Goal: Complete application form

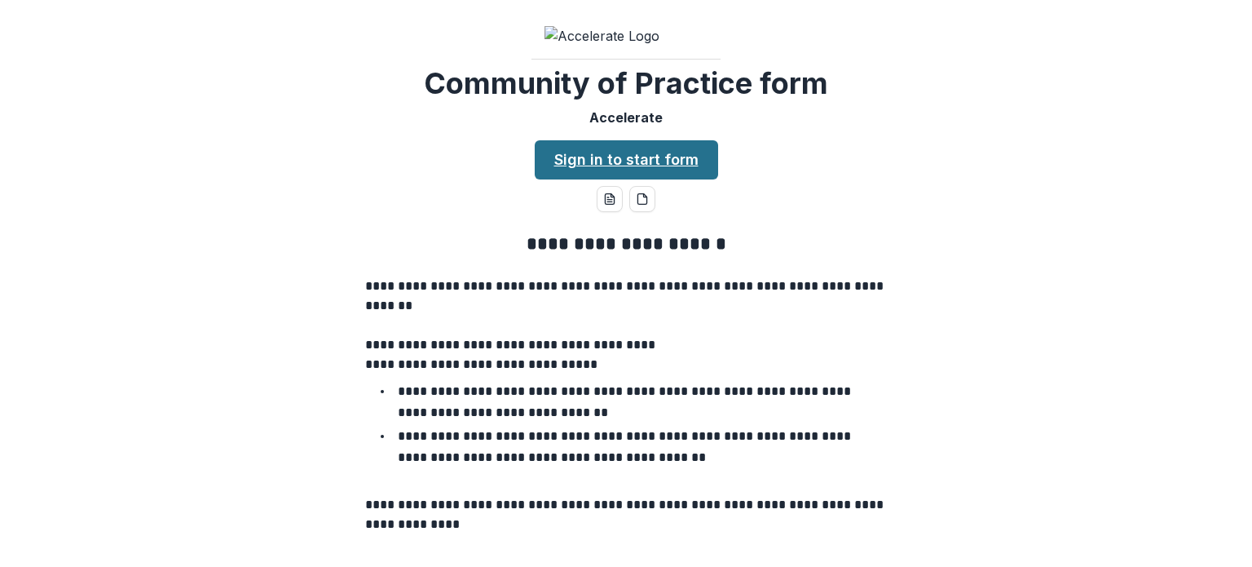
click at [577, 179] on link "Sign in to start form" at bounding box center [626, 159] width 183 height 39
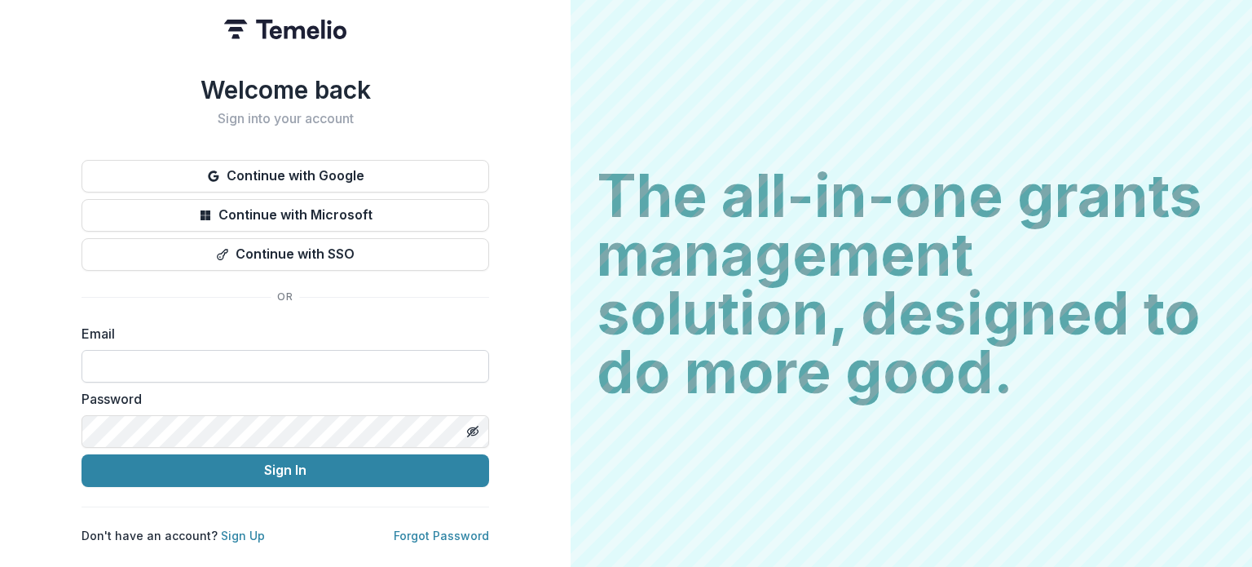
click at [257, 366] on input at bounding box center [286, 366] width 408 height 33
type input "**********"
click at [82, 454] on button "Sign In" at bounding box center [286, 470] width 408 height 33
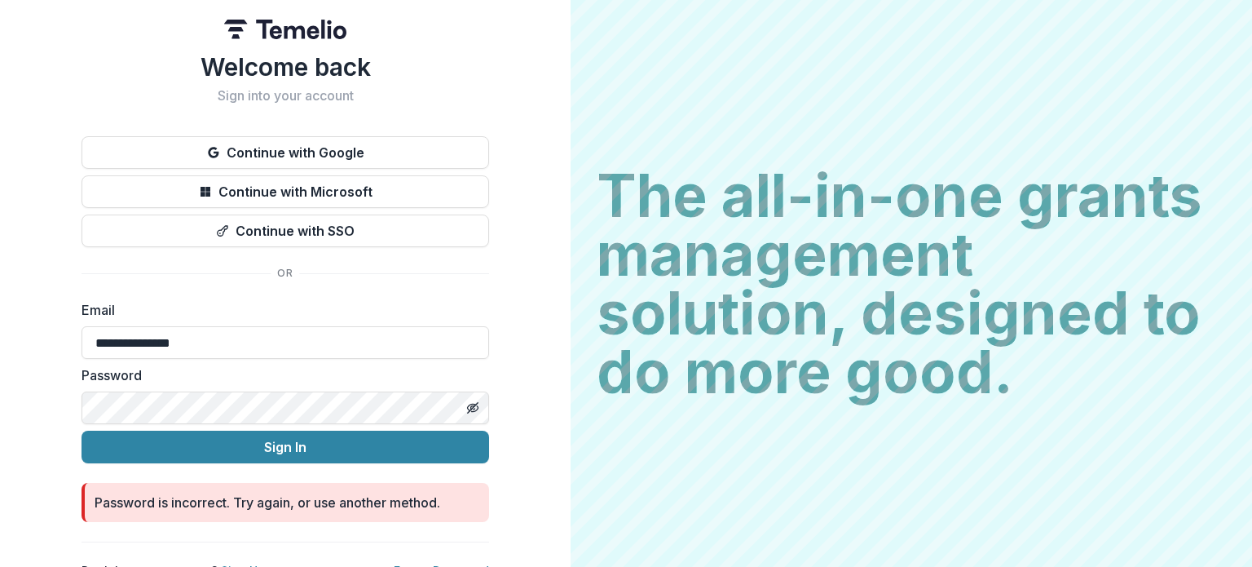
click at [82, 431] on button "Sign In" at bounding box center [286, 447] width 408 height 33
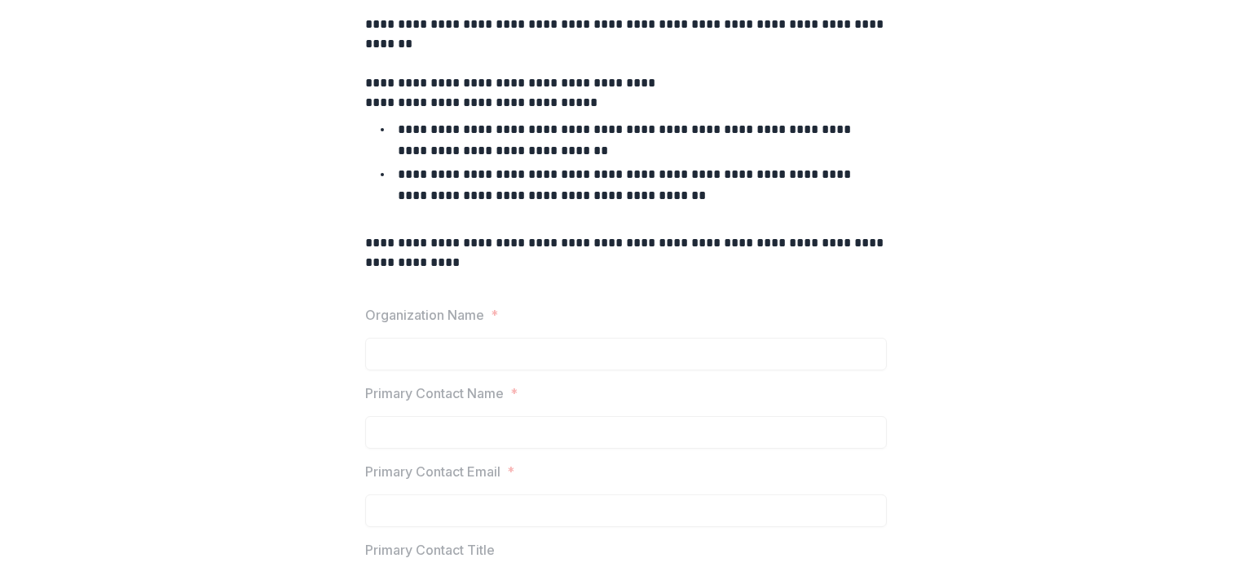
scroll to position [205, 0]
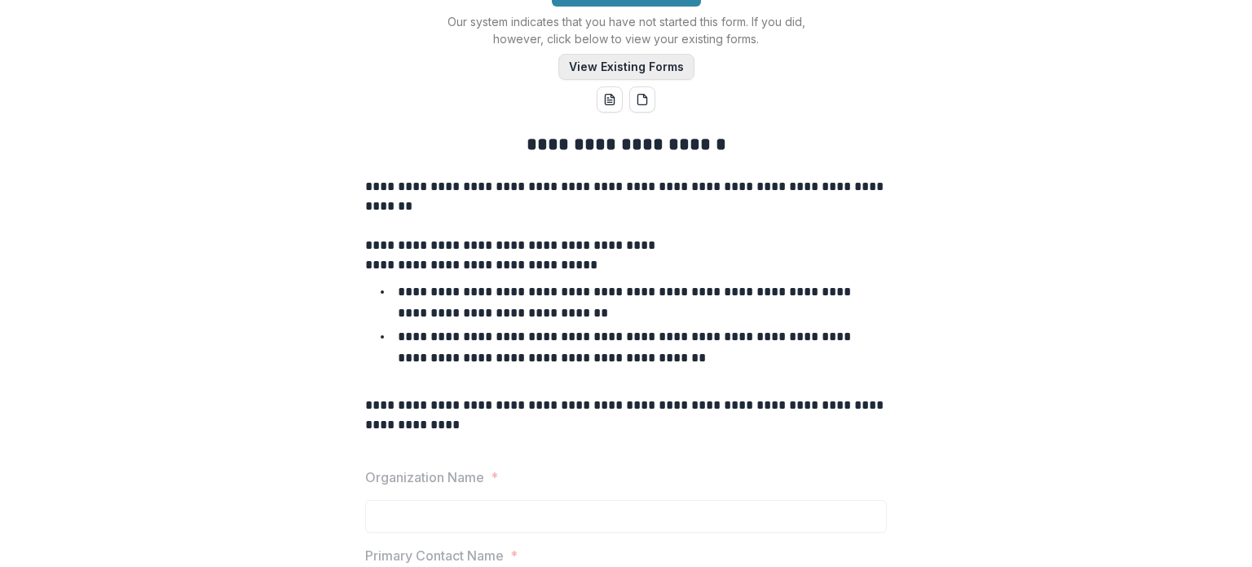
click at [652, 80] on button "View Existing Forms" at bounding box center [627, 67] width 136 height 26
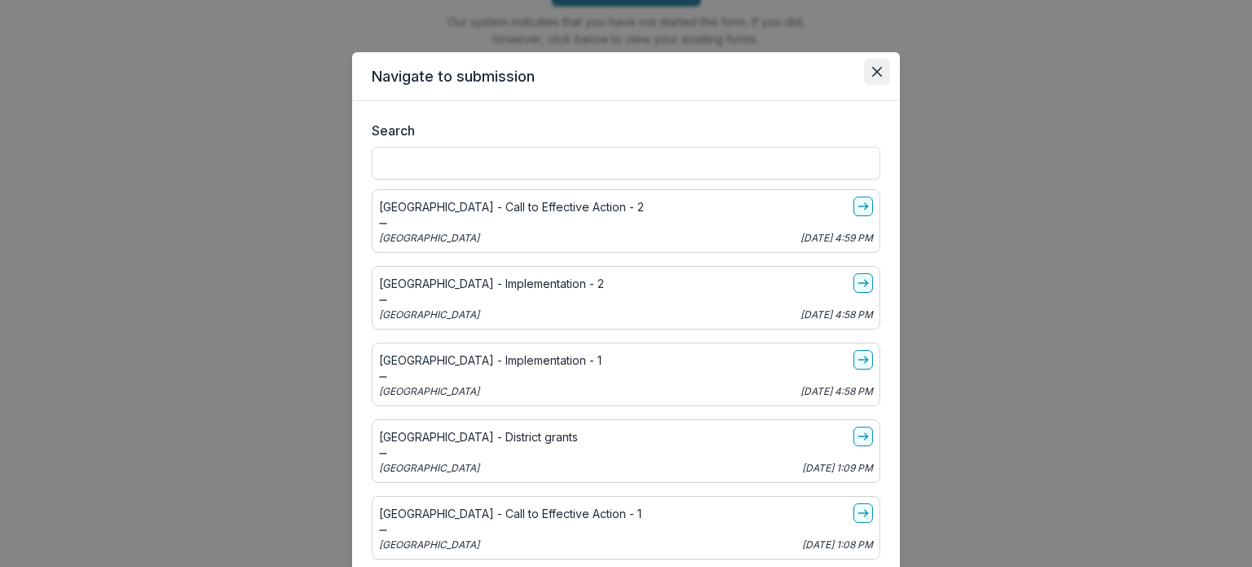
click at [872, 74] on icon "Close" at bounding box center [877, 72] width 10 height 10
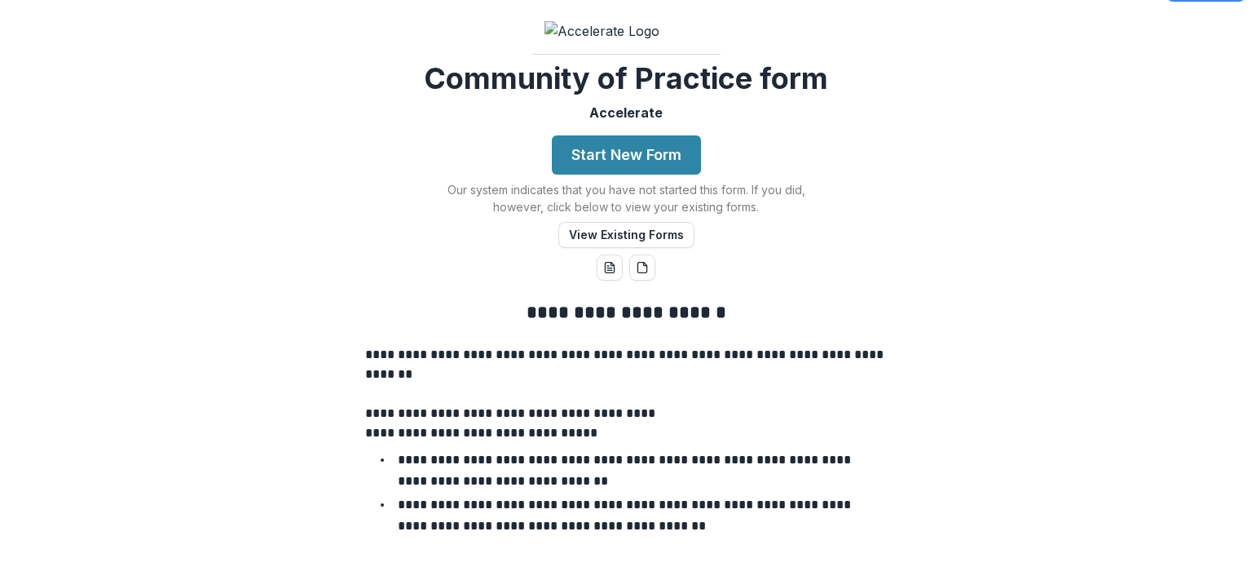
scroll to position [0, 0]
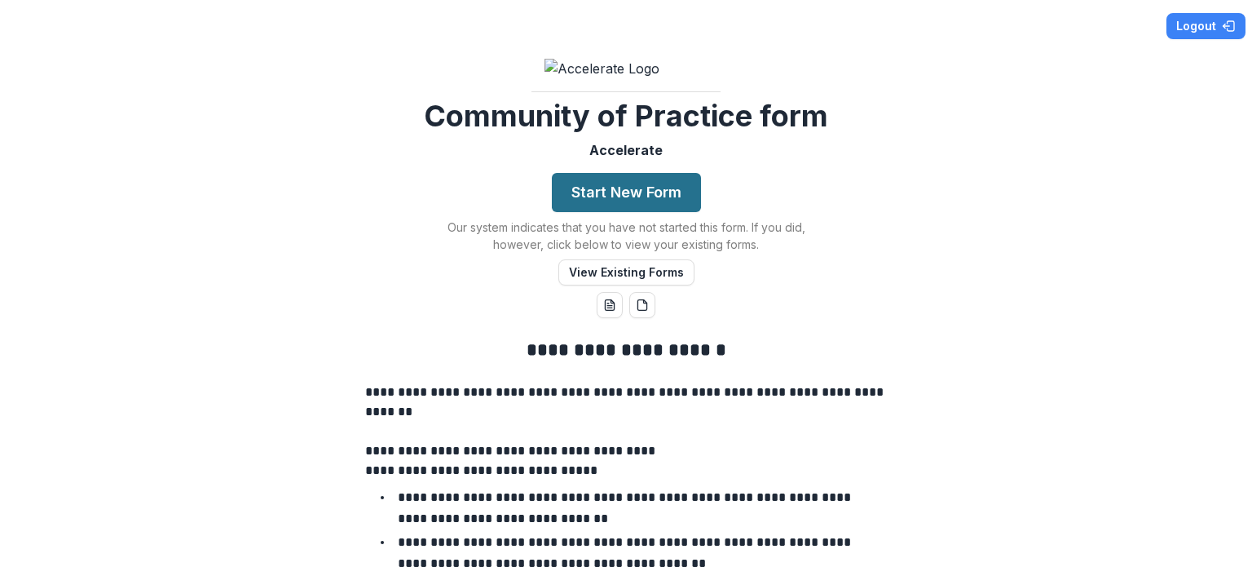
click at [588, 212] on button "Start New Form" at bounding box center [626, 192] width 149 height 39
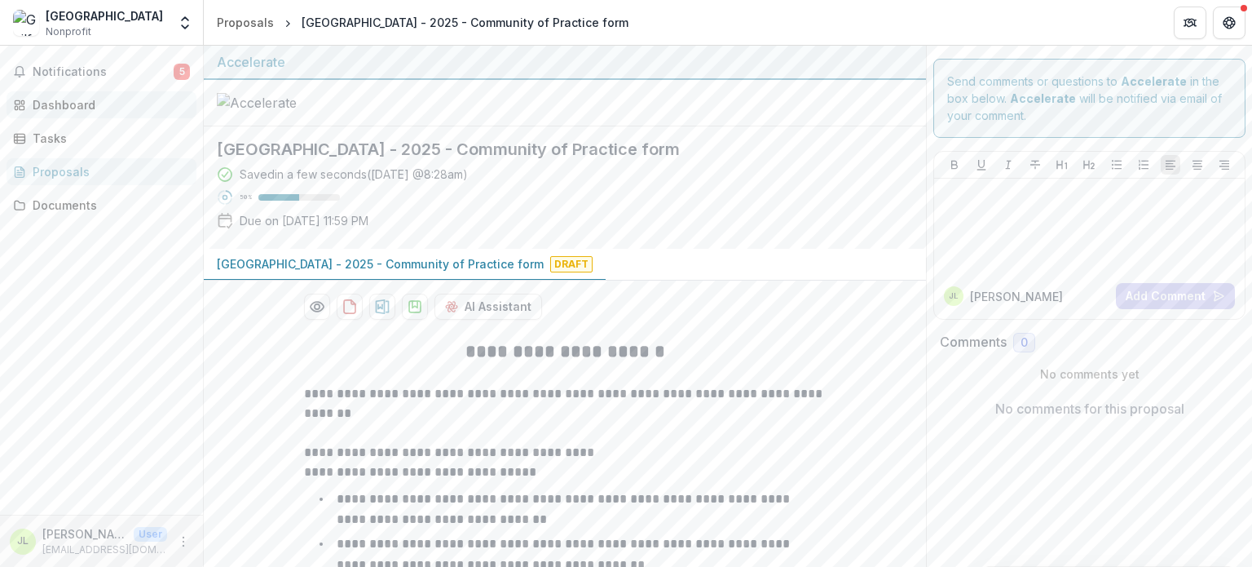
click at [77, 100] on div "Dashboard" at bounding box center [108, 104] width 151 height 17
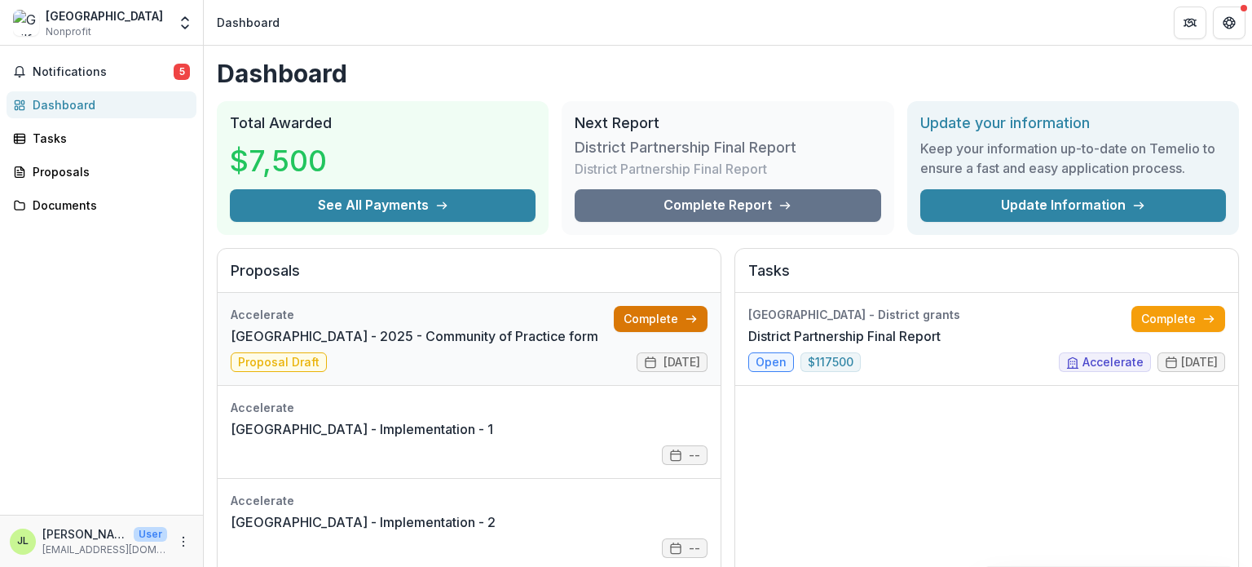
click at [630, 316] on link "Complete" at bounding box center [661, 319] width 94 height 26
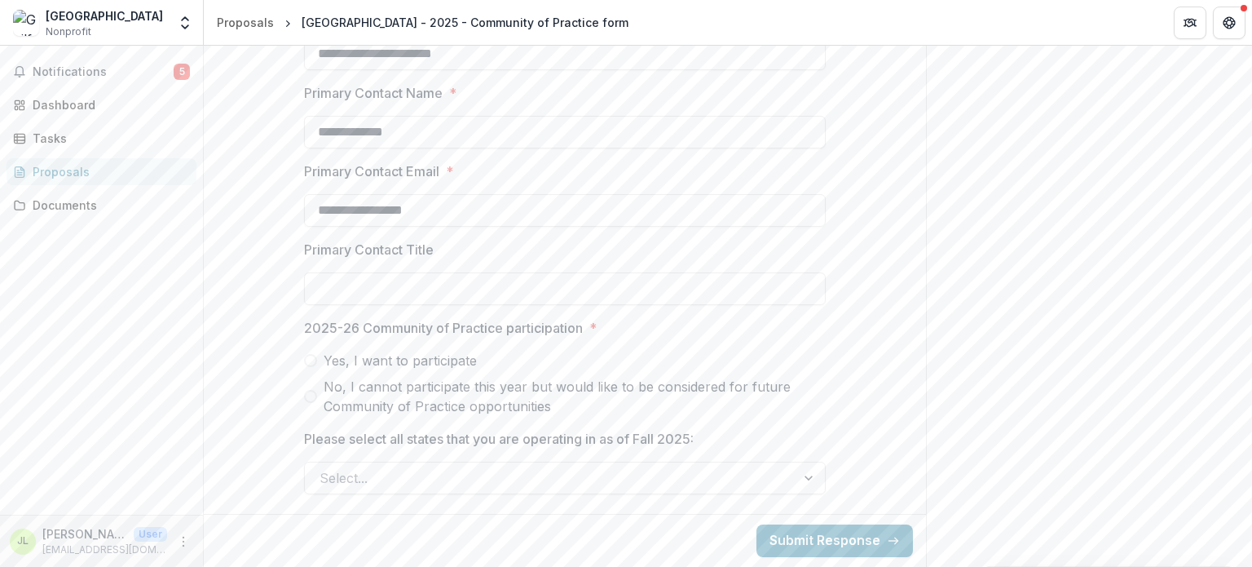
scroll to position [781, 0]
click at [316, 359] on label "Yes, I want to participate" at bounding box center [565, 361] width 522 height 20
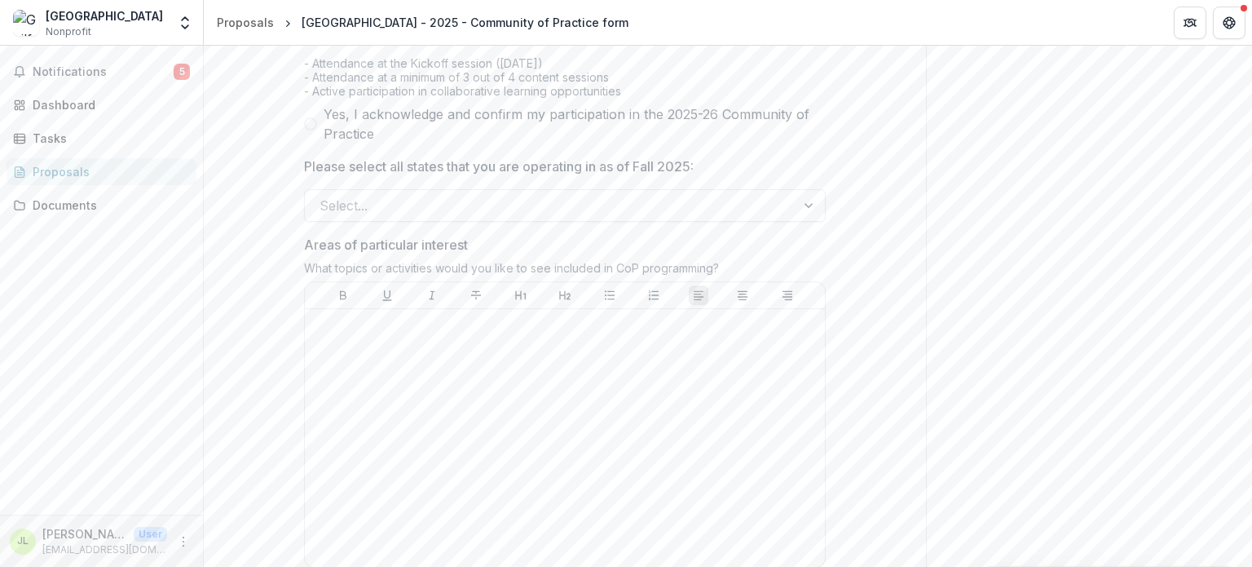
scroll to position [1097, 0]
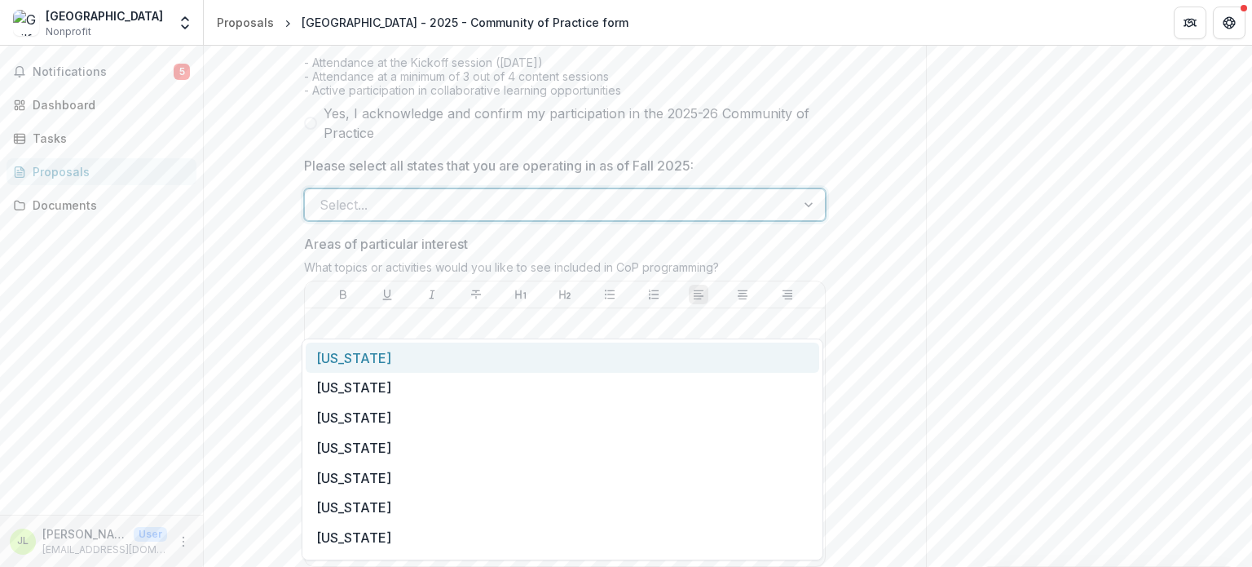
click at [432, 216] on div at bounding box center [551, 204] width 462 height 23
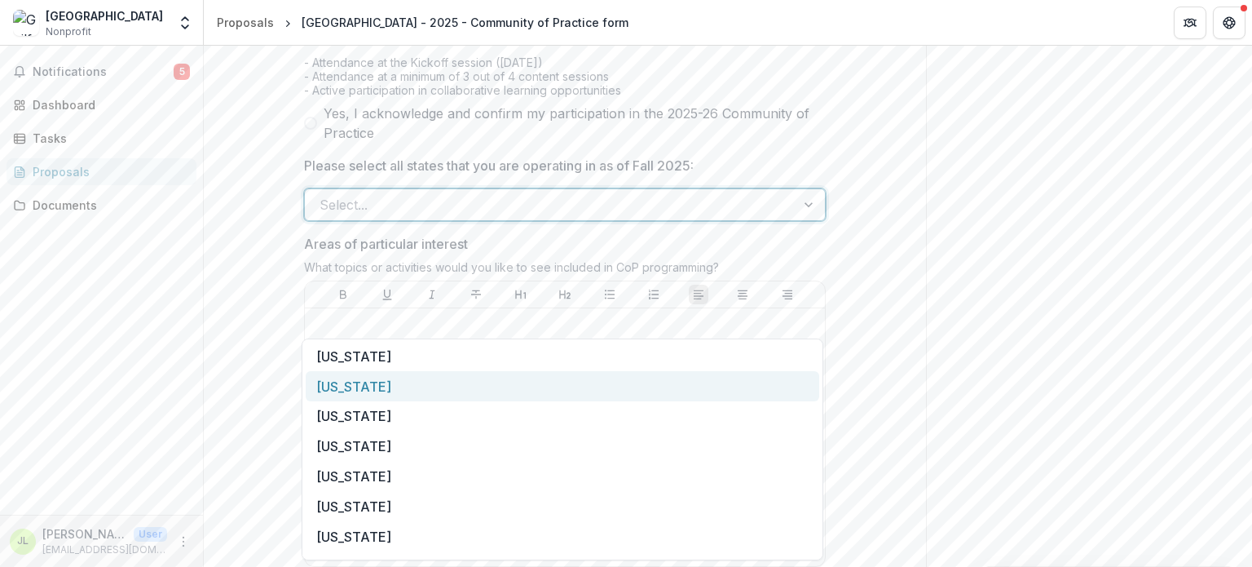
scroll to position [95, 0]
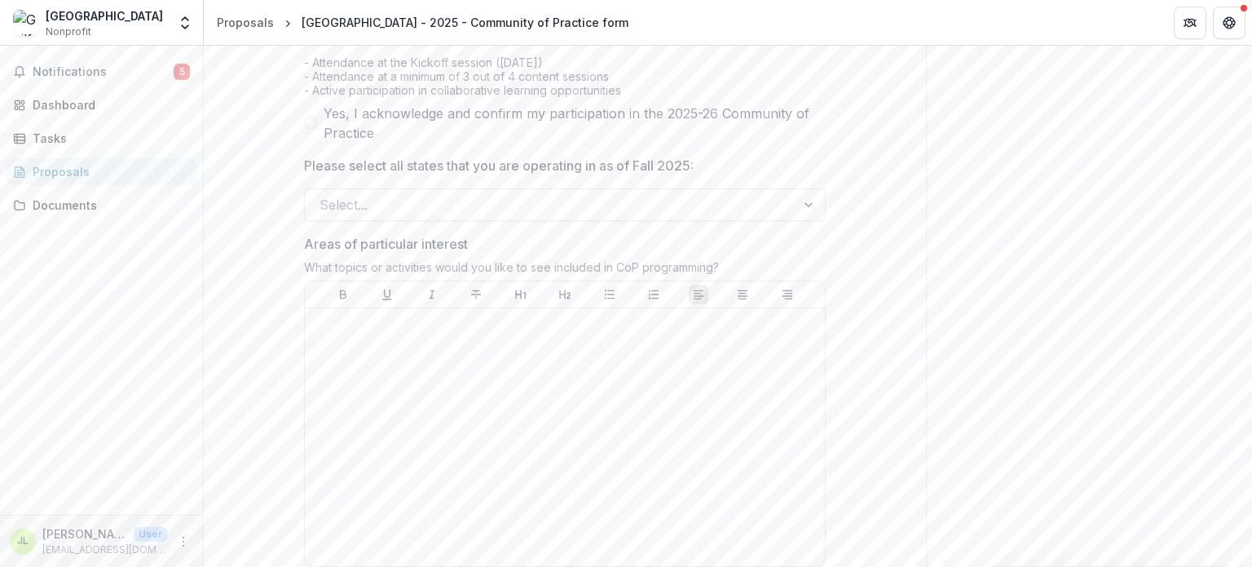
click at [311, 130] on span at bounding box center [310, 123] width 13 height 13
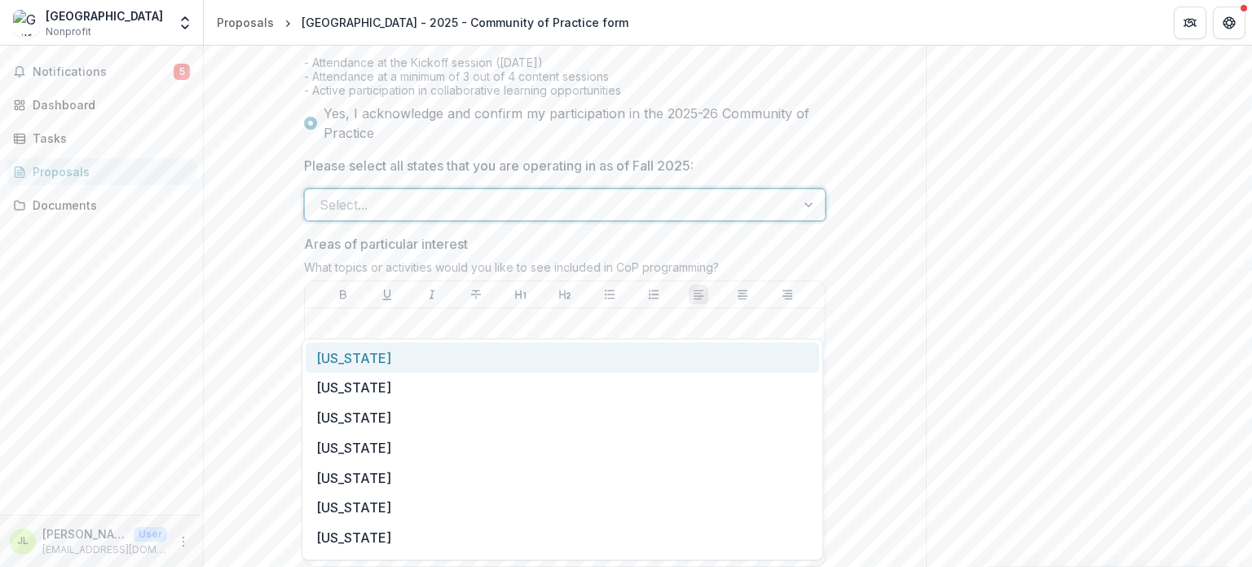
click at [357, 216] on div at bounding box center [551, 204] width 462 height 23
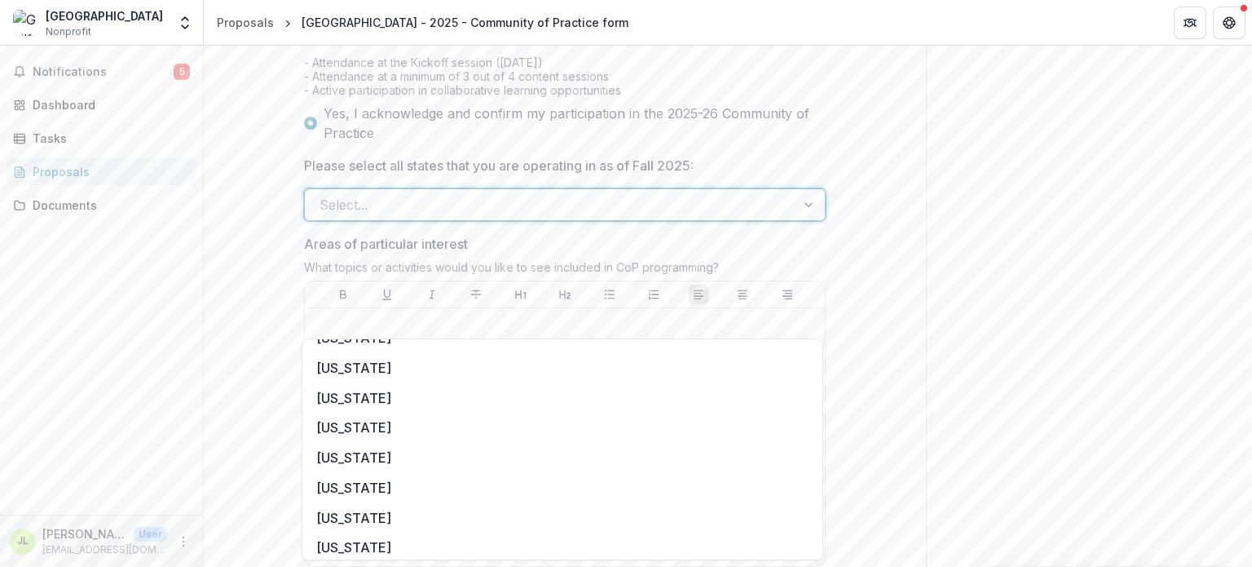
scroll to position [923, 0]
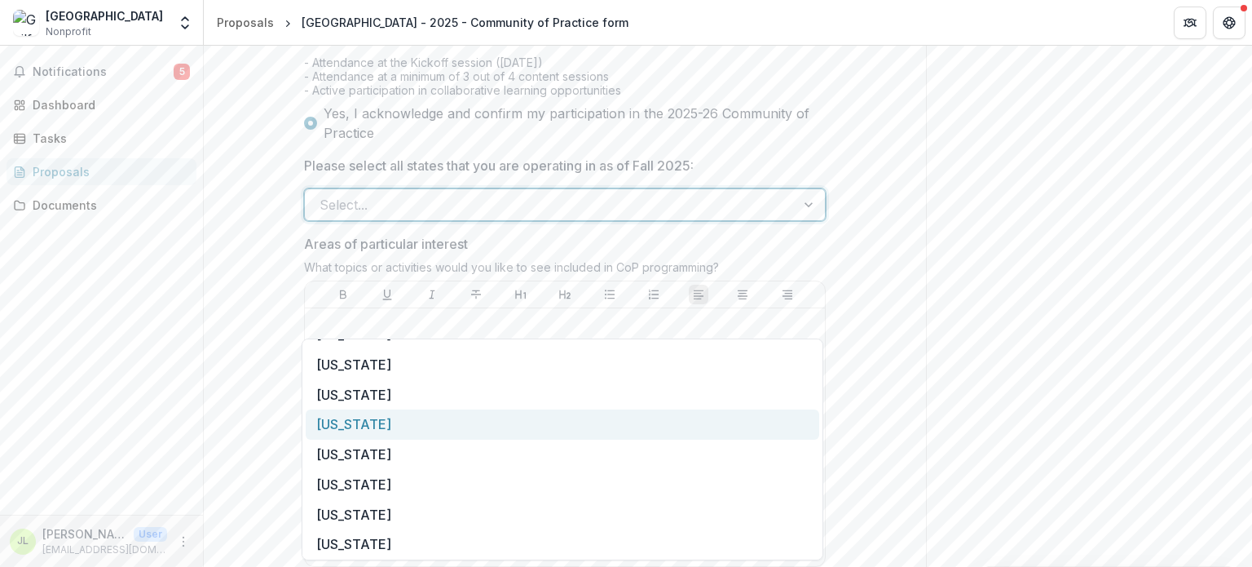
click at [369, 429] on div "[US_STATE]" at bounding box center [563, 424] width 514 height 30
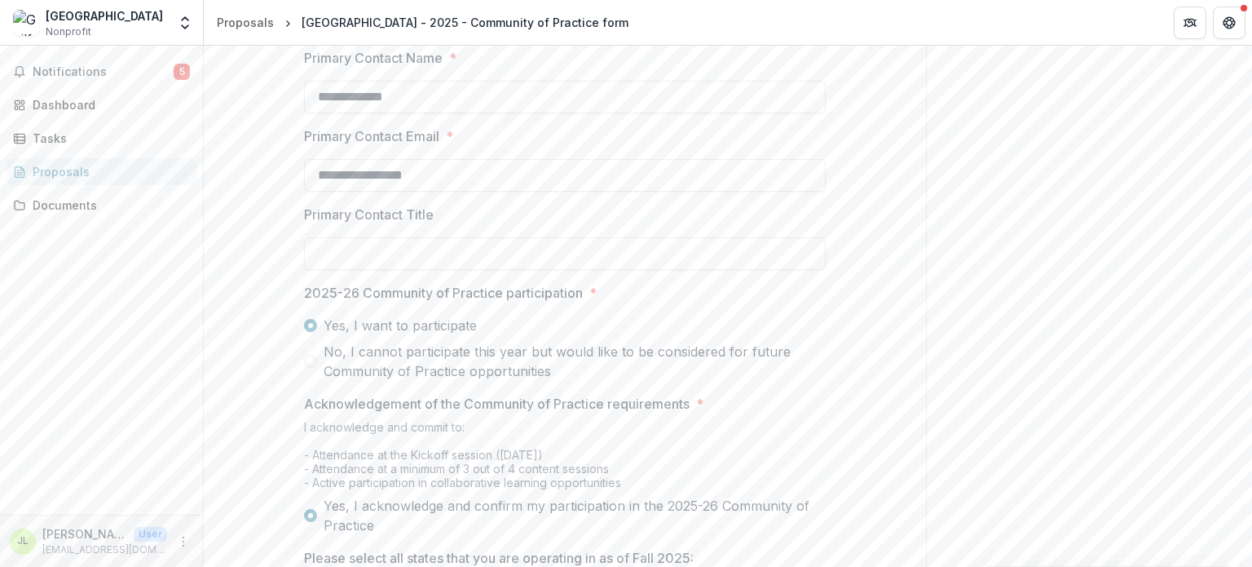
scroll to position [701, 0]
click at [388, 117] on input "**********" at bounding box center [565, 100] width 522 height 33
type input "**********"
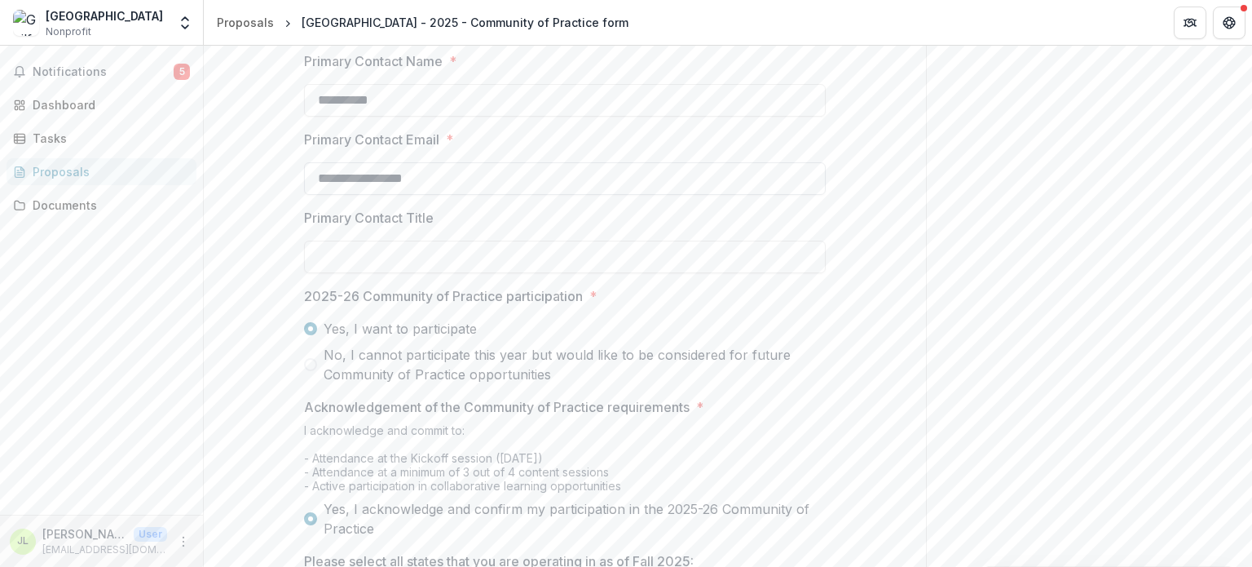
click at [416, 195] on input "**********" at bounding box center [565, 178] width 522 height 33
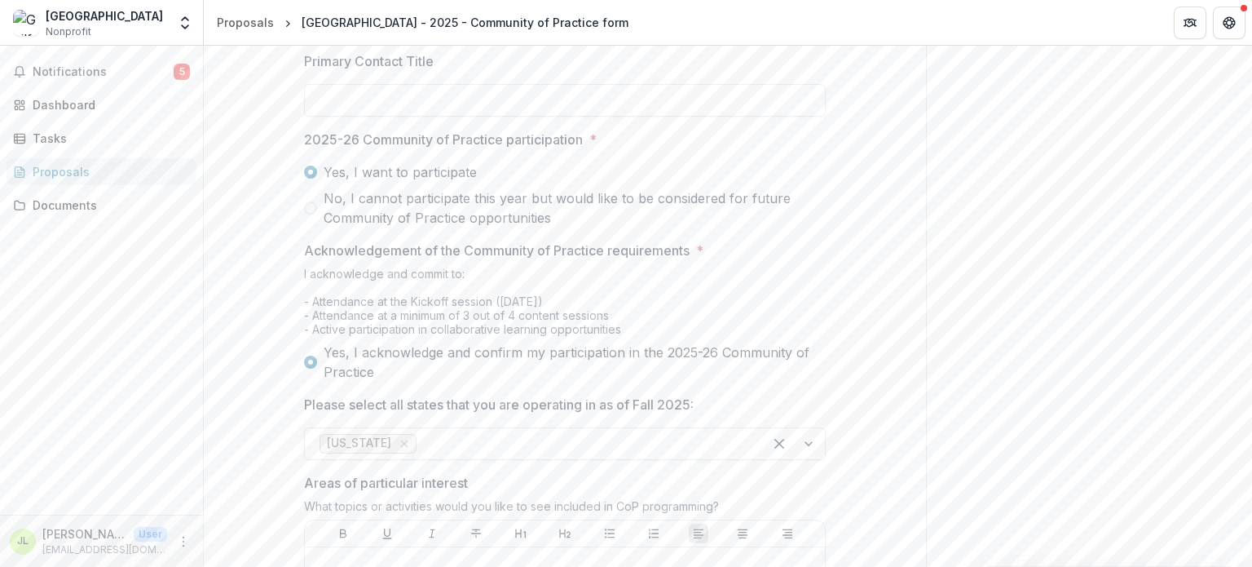
scroll to position [890, 0]
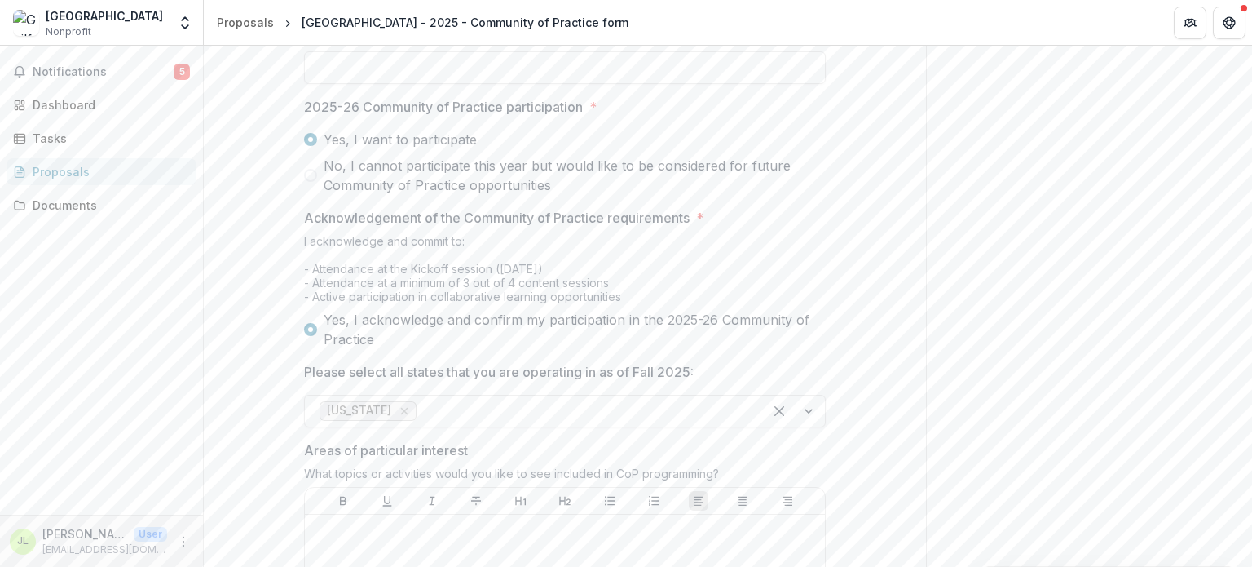
type input "**********"
click at [450, 84] on input "Primary Contact Title" at bounding box center [565, 67] width 522 height 33
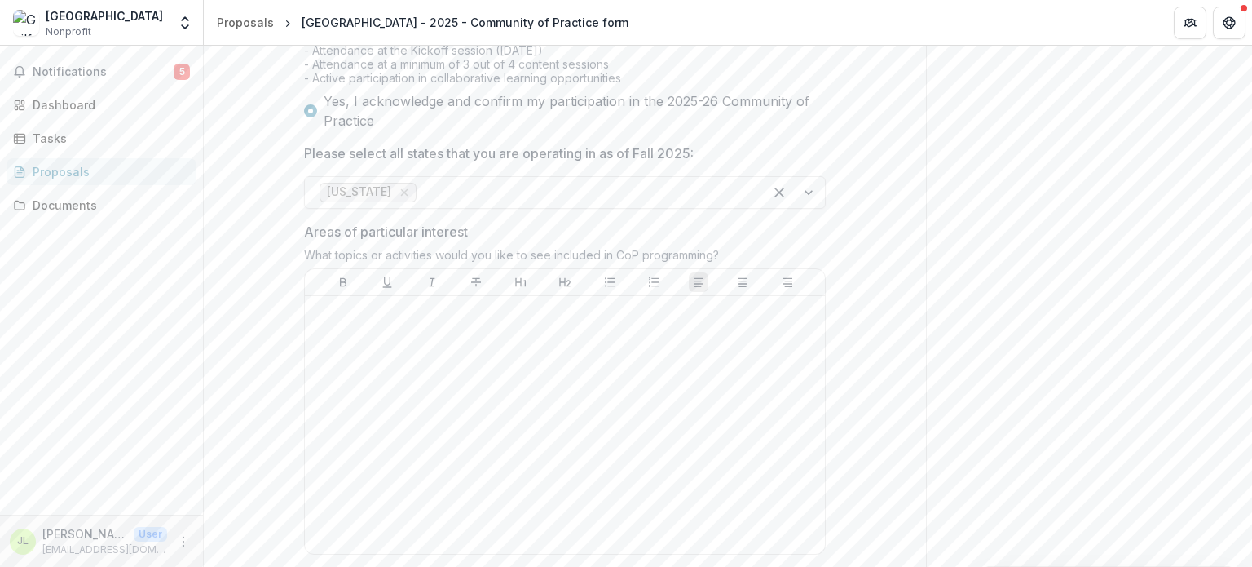
scroll to position [1248, 0]
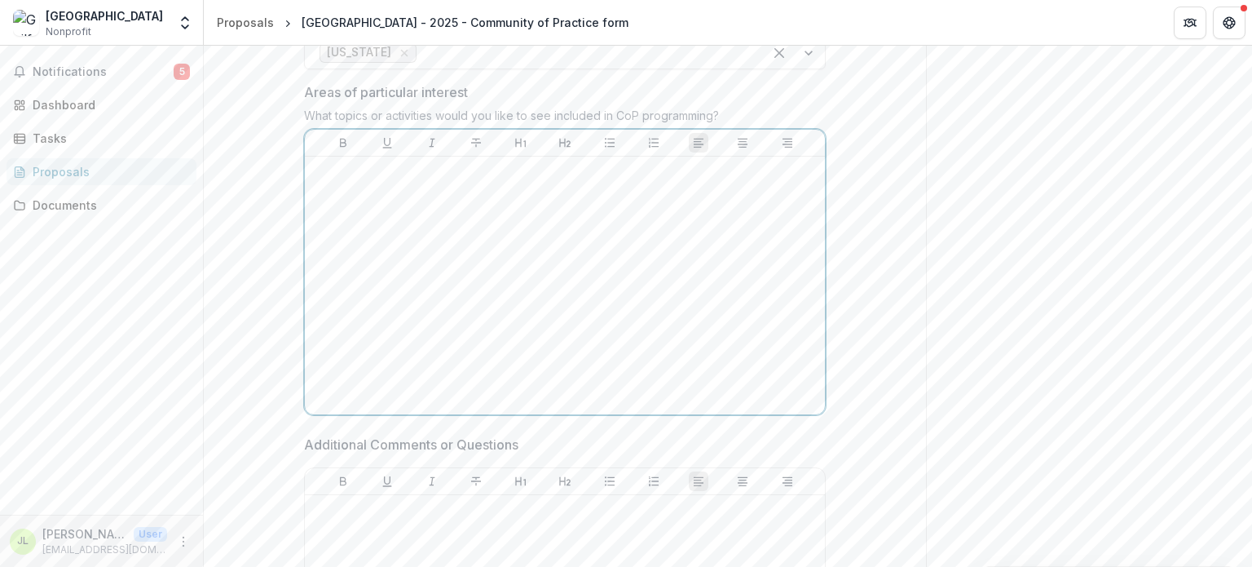
click at [391, 316] on div at bounding box center [564, 285] width 507 height 245
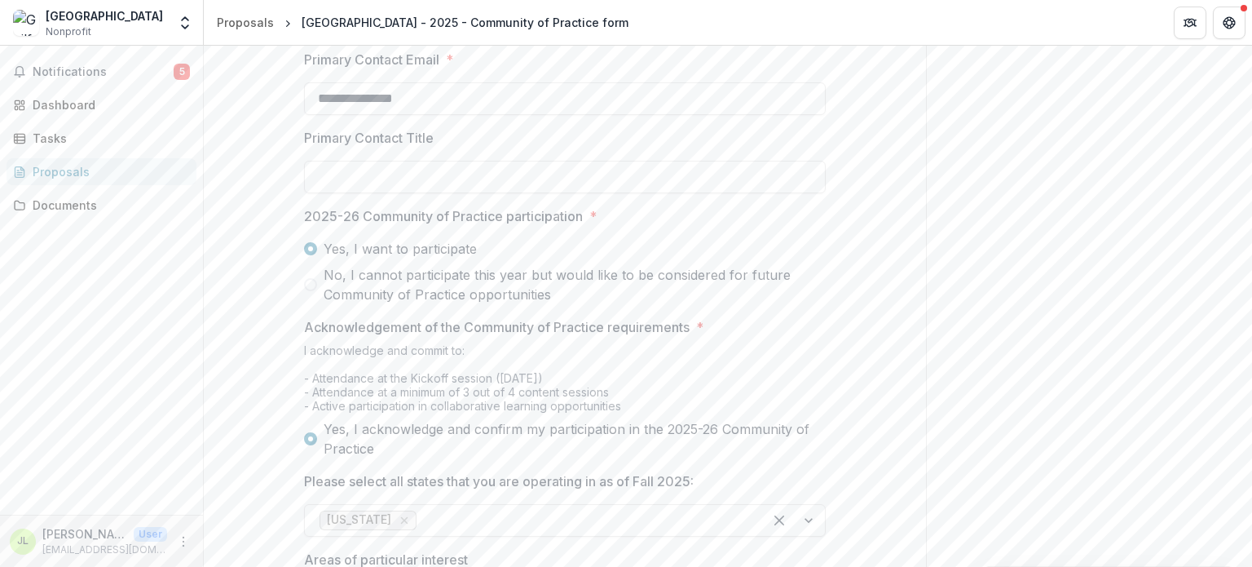
scroll to position [780, 0]
click at [395, 162] on div at bounding box center [565, 159] width 522 height 7
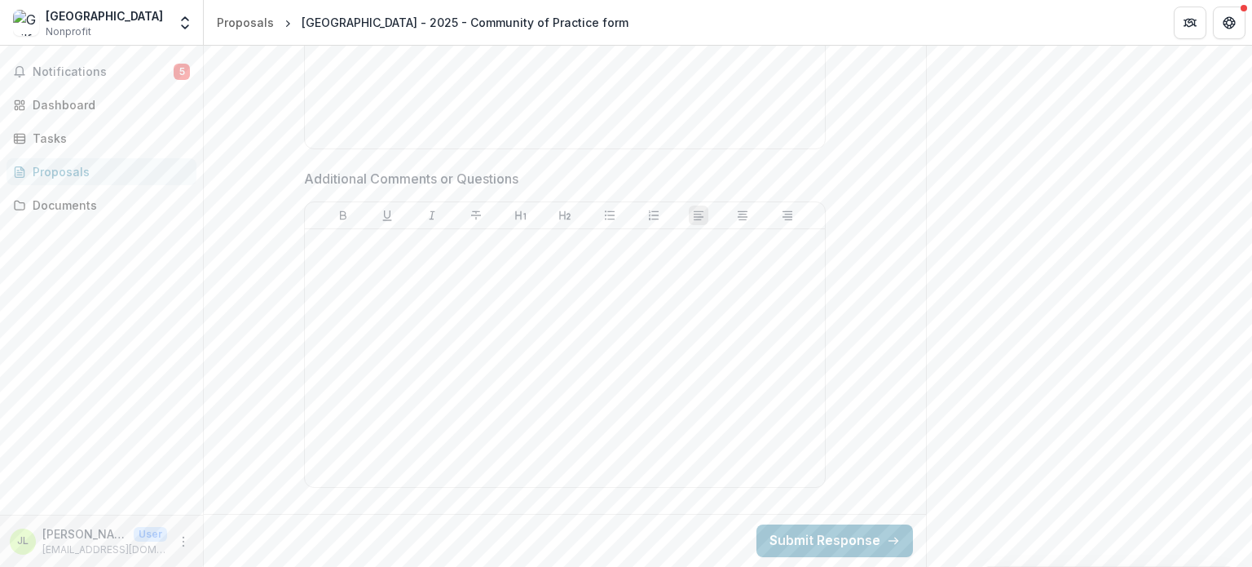
scroll to position [1624, 0]
click at [796, 541] on button "Submit Response" at bounding box center [835, 540] width 157 height 33
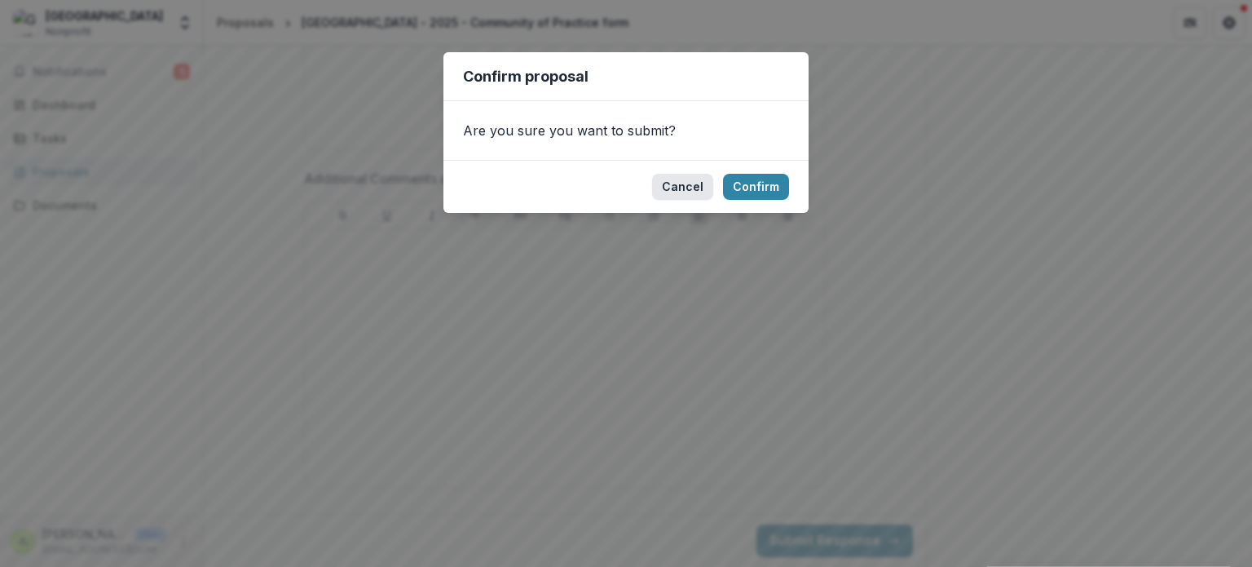
click at [694, 185] on button "Cancel" at bounding box center [682, 187] width 61 height 26
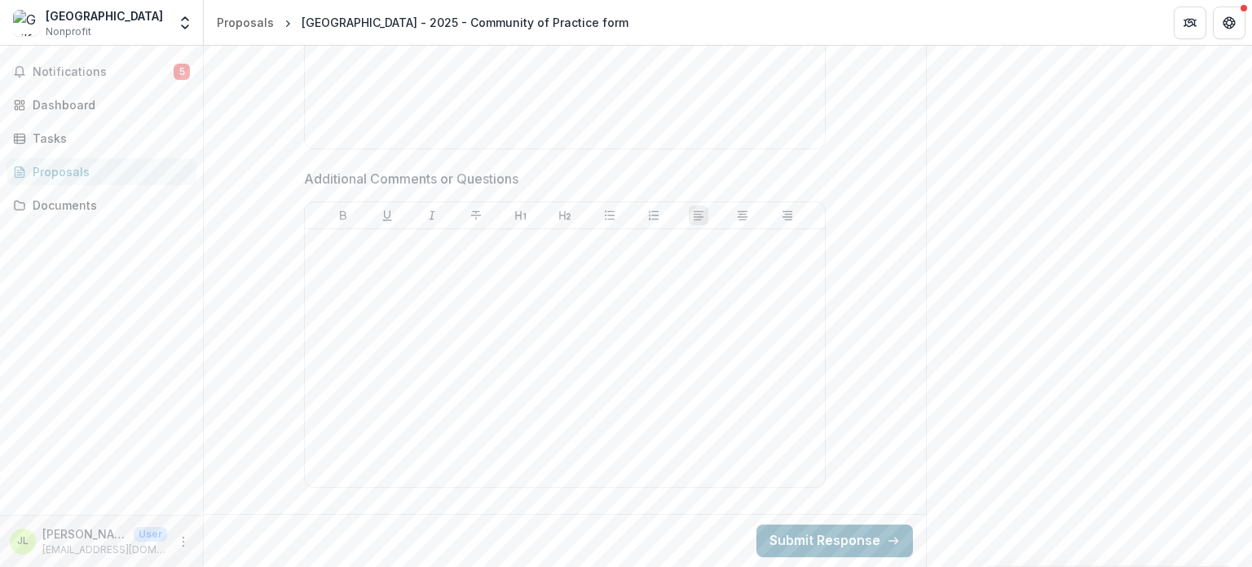
click at [828, 537] on button "Submit Response" at bounding box center [835, 540] width 157 height 33
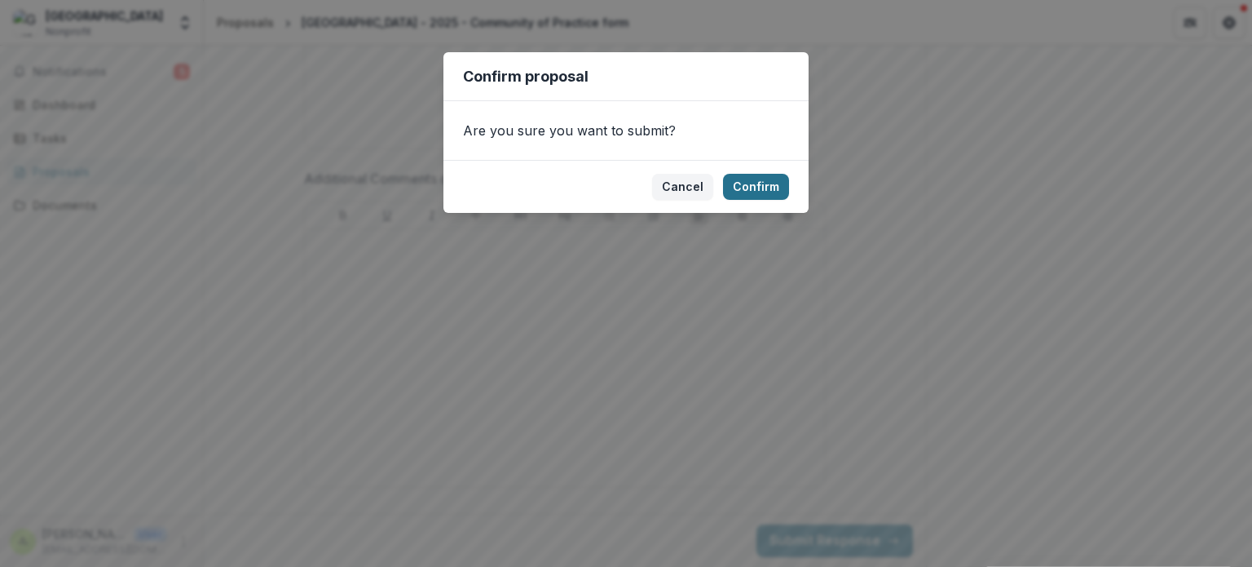
click at [745, 178] on button "Confirm" at bounding box center [756, 187] width 66 height 26
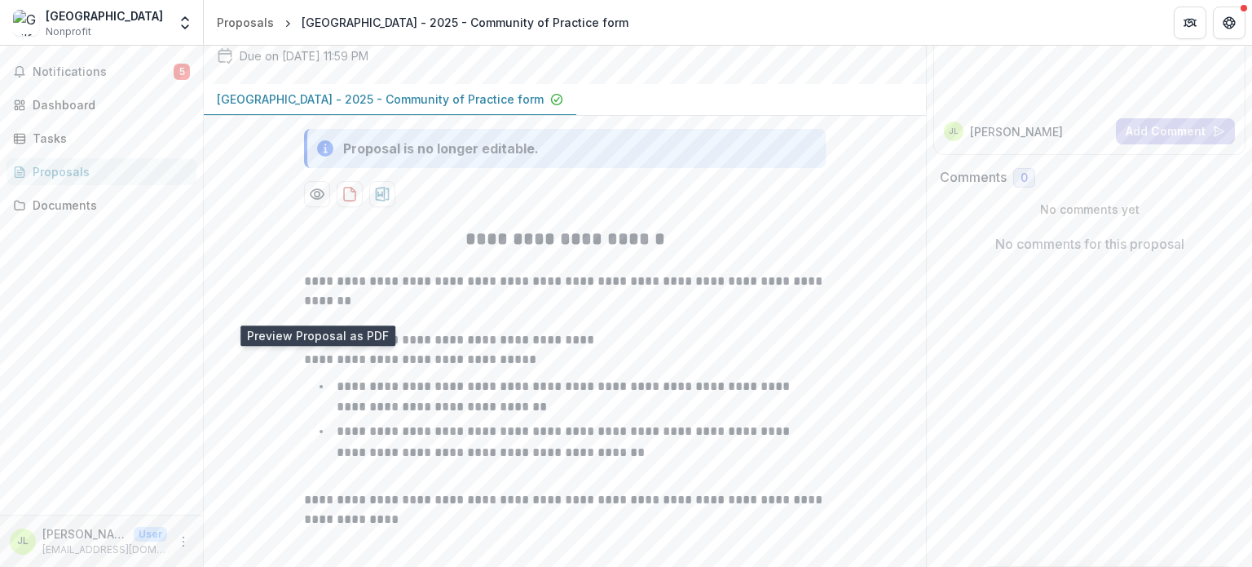
scroll to position [0, 0]
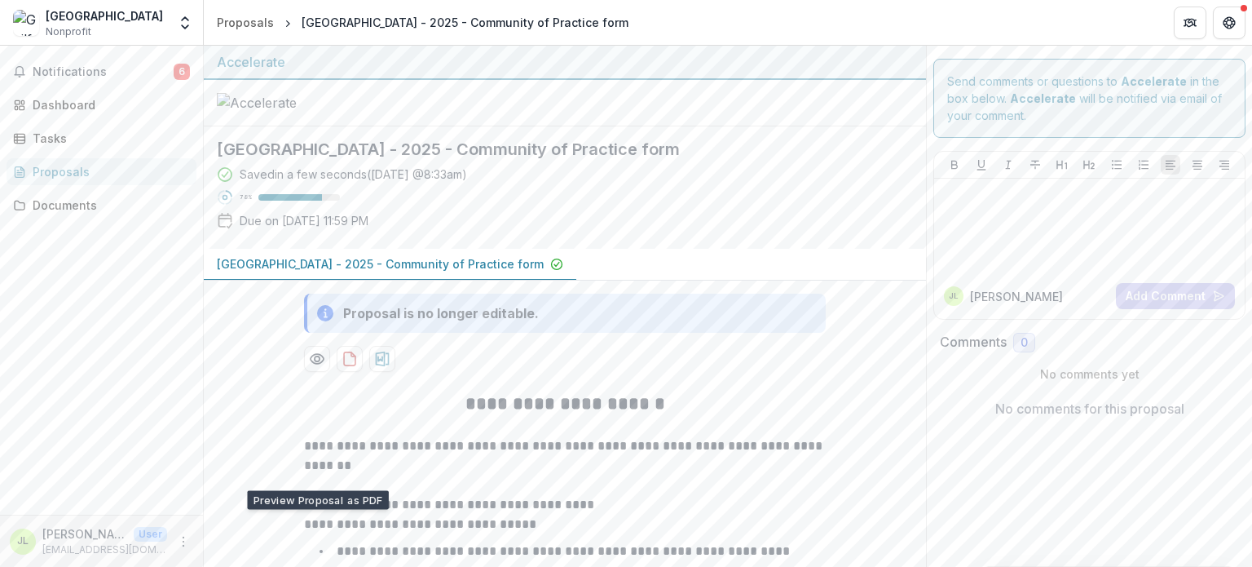
click at [66, 166] on div "Proposals" at bounding box center [108, 171] width 151 height 17
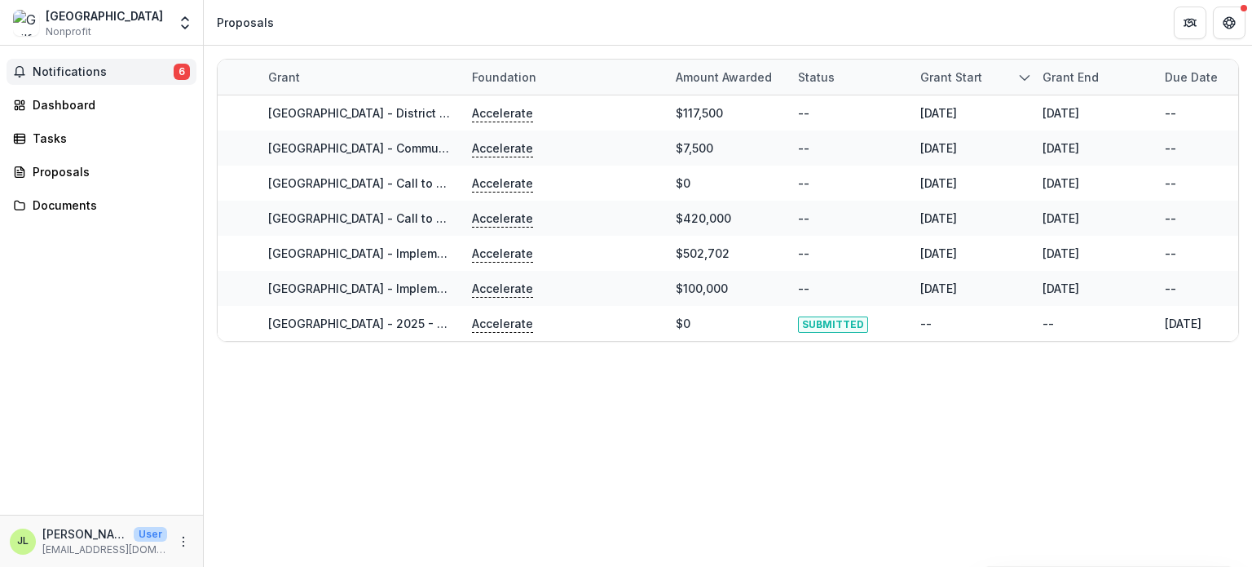
click at [56, 71] on span "Notifications" at bounding box center [103, 72] width 141 height 14
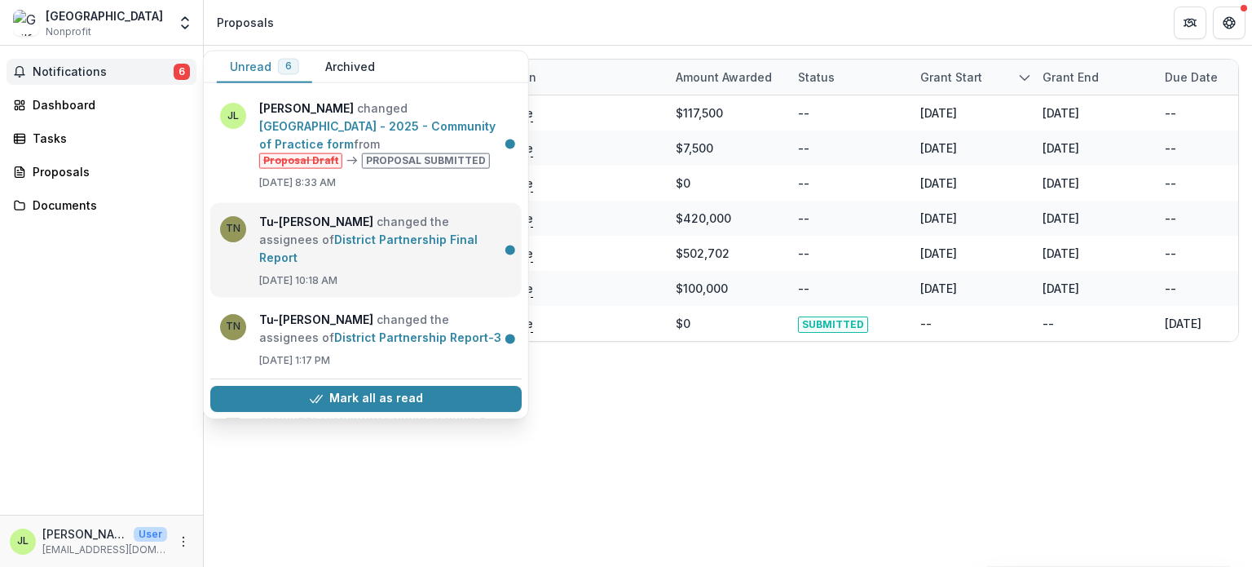
click at [297, 236] on link "District Partnership Final Report" at bounding box center [368, 248] width 219 height 32
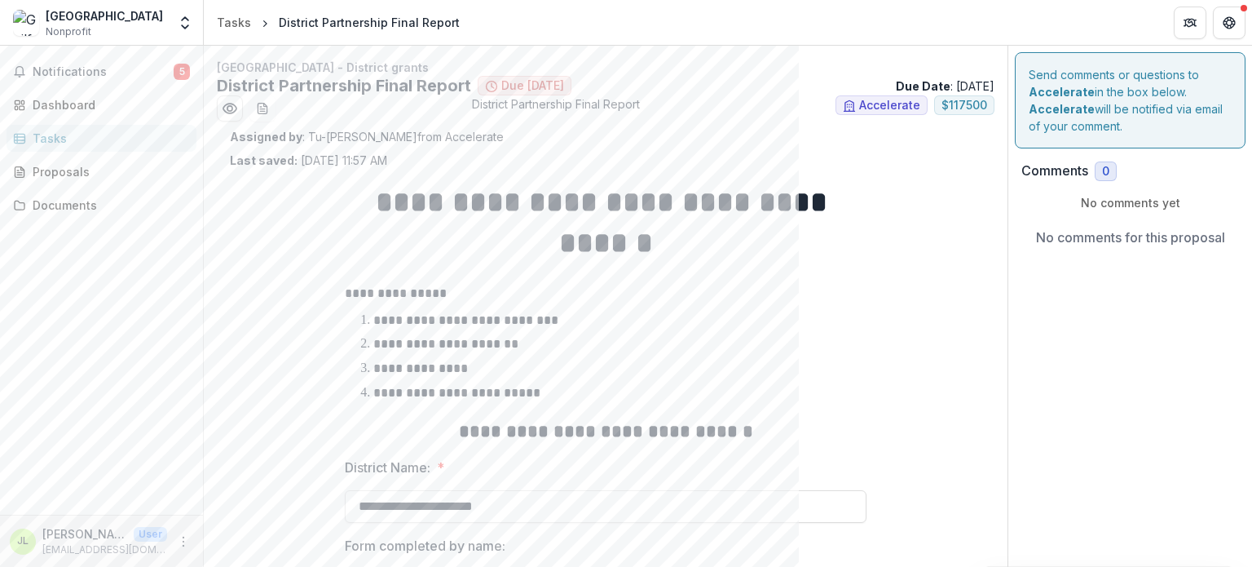
scroll to position [339, 0]
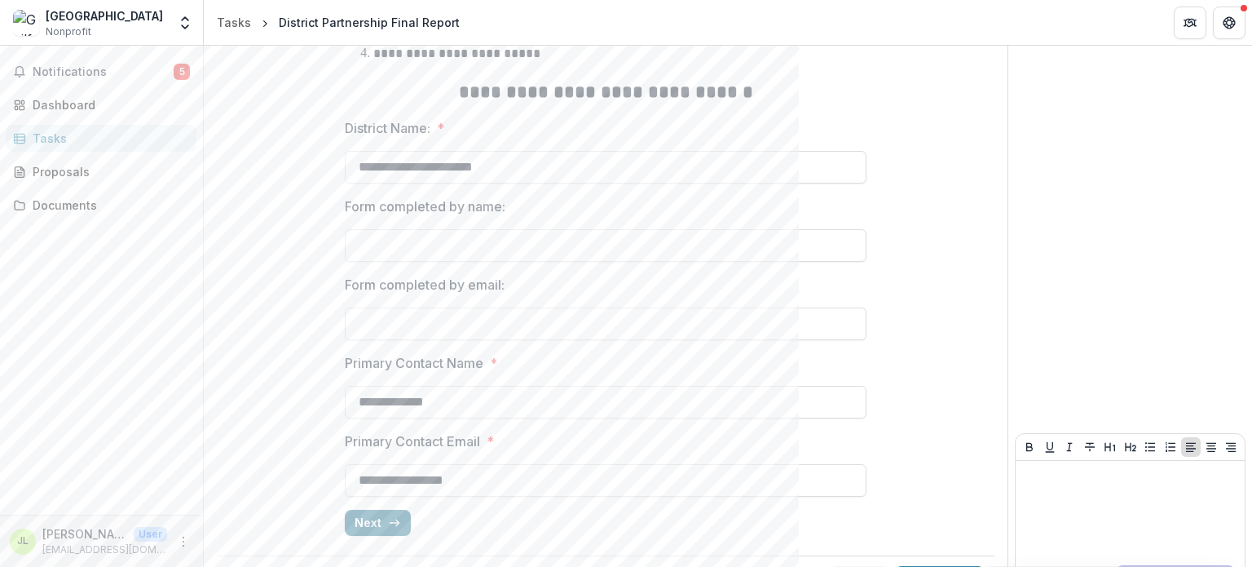
click at [398, 510] on button "Next" at bounding box center [378, 523] width 66 height 26
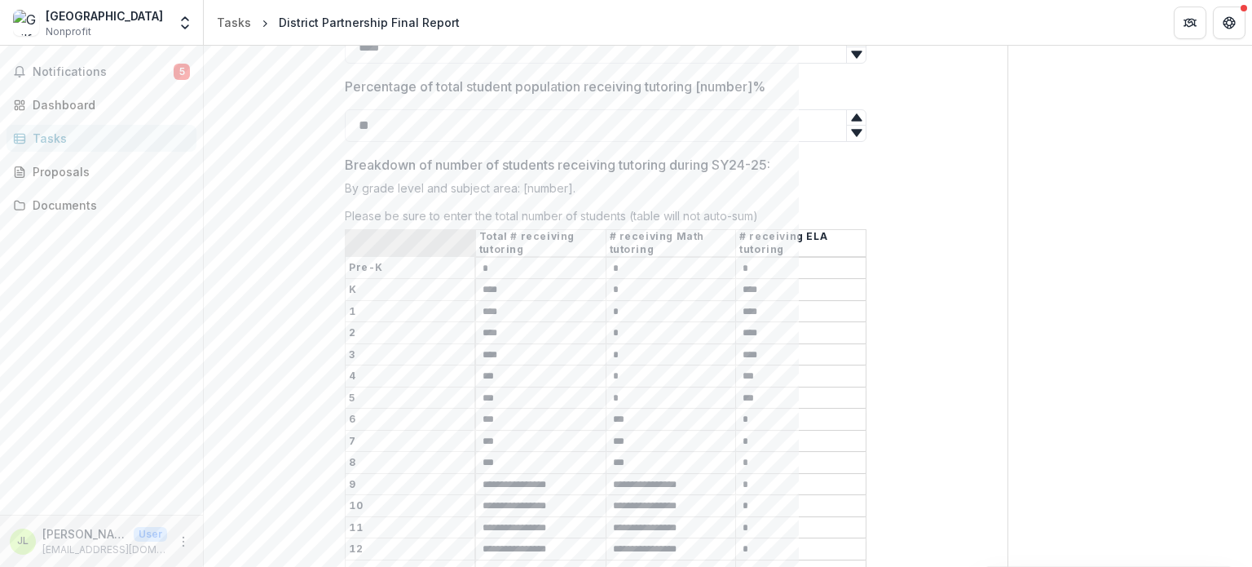
scroll to position [943, 0]
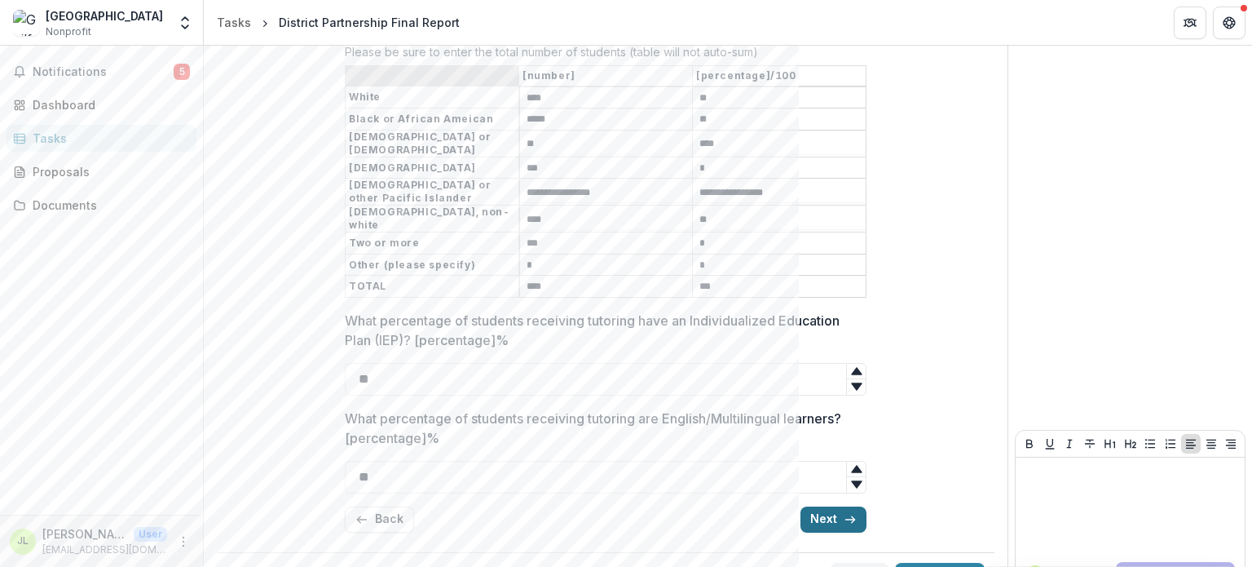
click at [831, 506] on button "Next" at bounding box center [834, 519] width 66 height 26
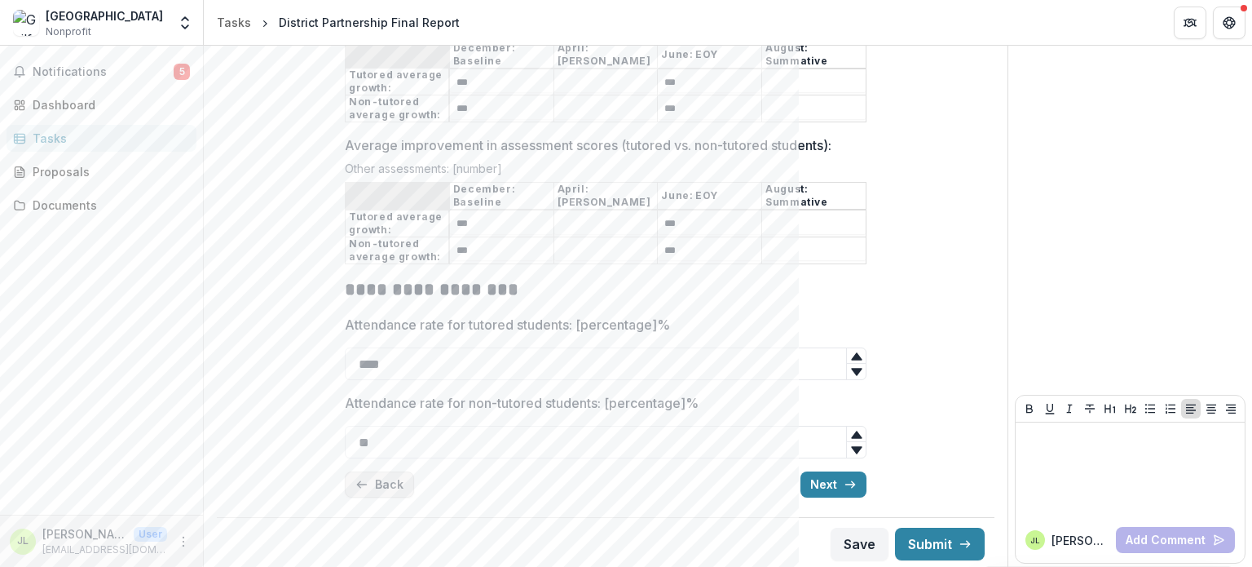
click at [368, 483] on button "Back" at bounding box center [379, 484] width 69 height 26
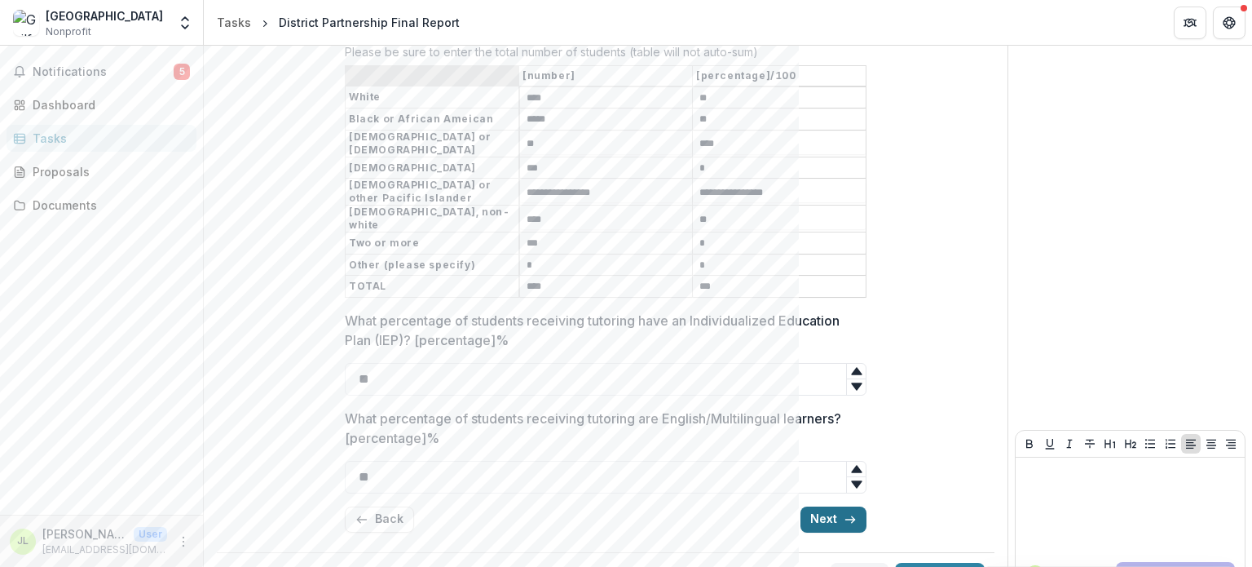
click at [822, 506] on button "Next" at bounding box center [834, 519] width 66 height 26
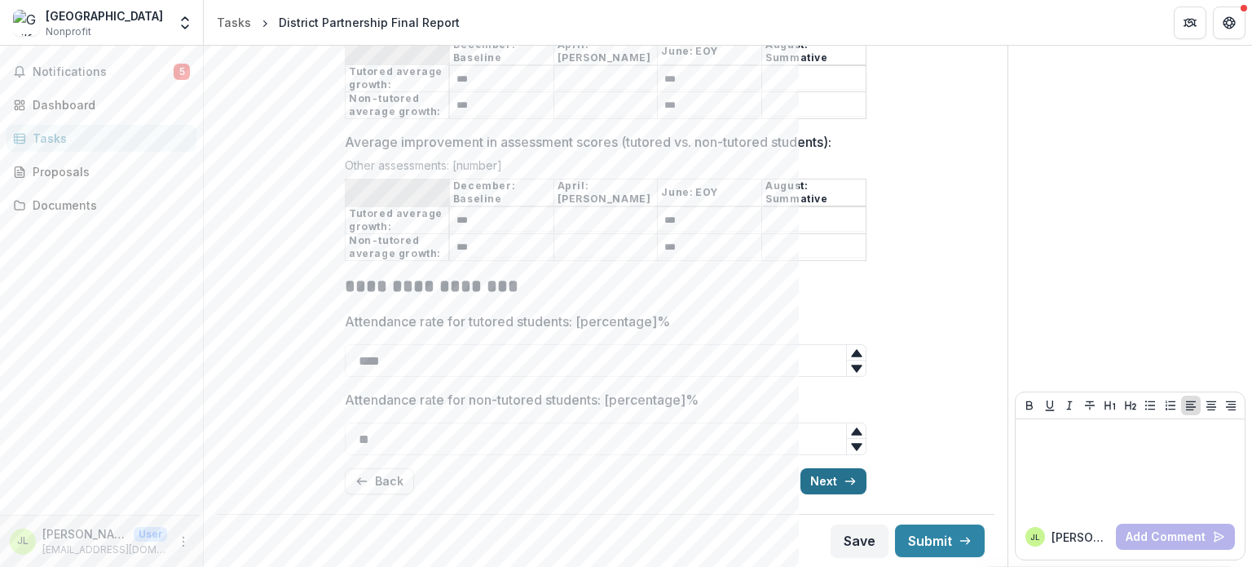
scroll to position [470, 0]
